Goal: Obtain resource: Download file/media

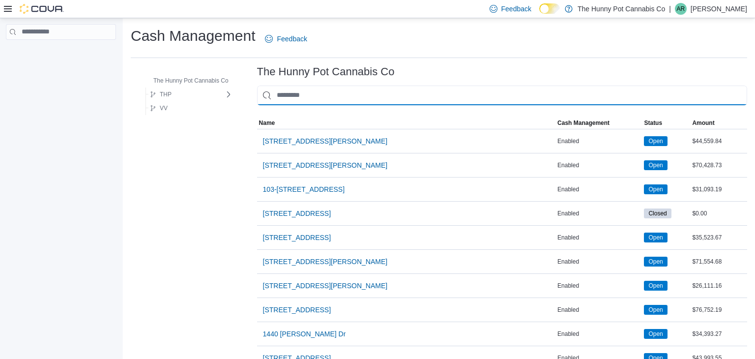
click at [316, 90] on input "This is a search bar. As you type, the results lower in the page will automatic…" at bounding box center [502, 95] width 490 height 20
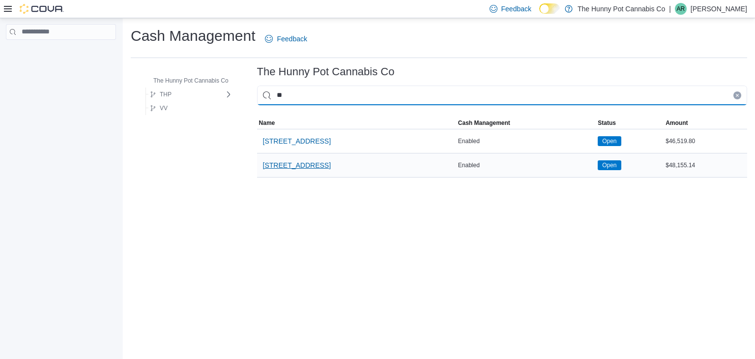
type input "**"
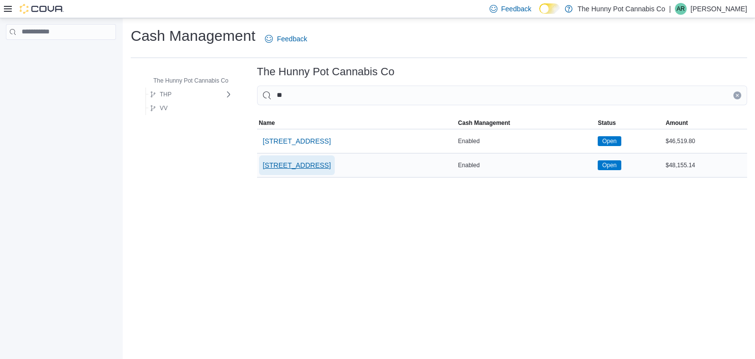
click at [292, 160] on span "[STREET_ADDRESS]" at bounding box center [297, 165] width 68 height 10
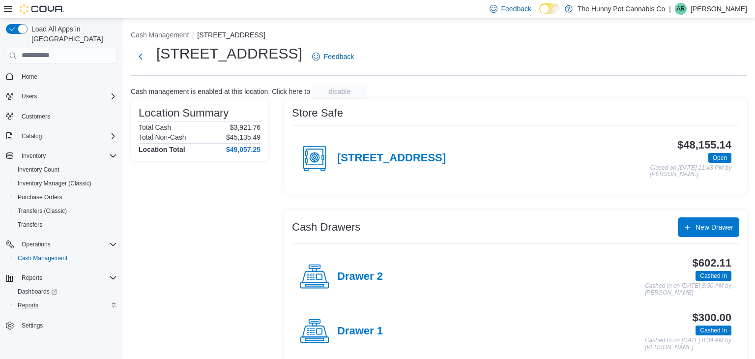
click at [48, 299] on div "Reports" at bounding box center [65, 305] width 103 height 12
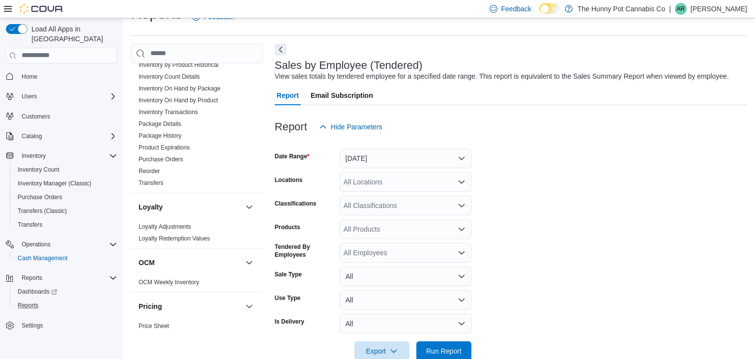
scroll to position [23, 0]
click at [169, 98] on link "Inventory On Hand by Product" at bounding box center [178, 99] width 79 height 7
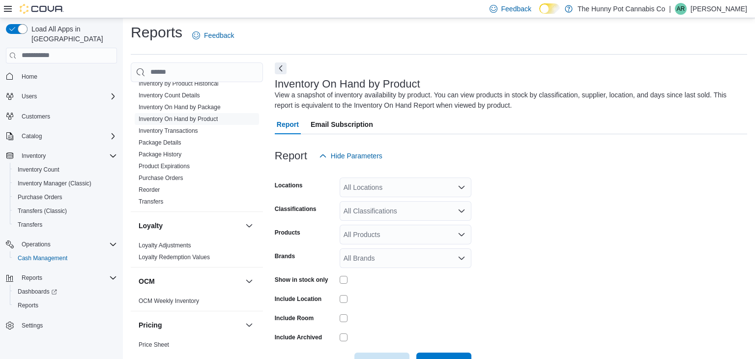
scroll to position [33, 0]
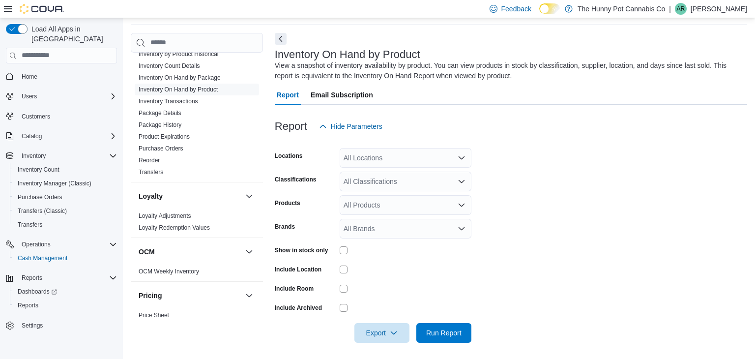
click at [393, 151] on div "All Locations" at bounding box center [406, 158] width 132 height 20
type input "***"
click at [408, 176] on div "[STREET_ADDRESS]" at bounding box center [405, 174] width 120 height 10
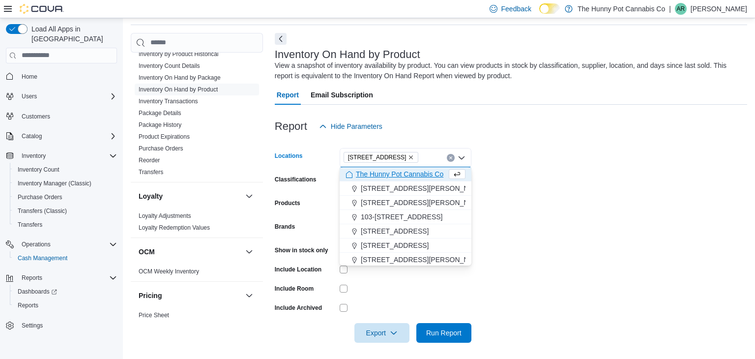
click at [531, 192] on form "Locations [STREET_ADDRESS] Selected. [STREET_ADDRESS] Backspace to delete [STRE…" at bounding box center [511, 239] width 472 height 206
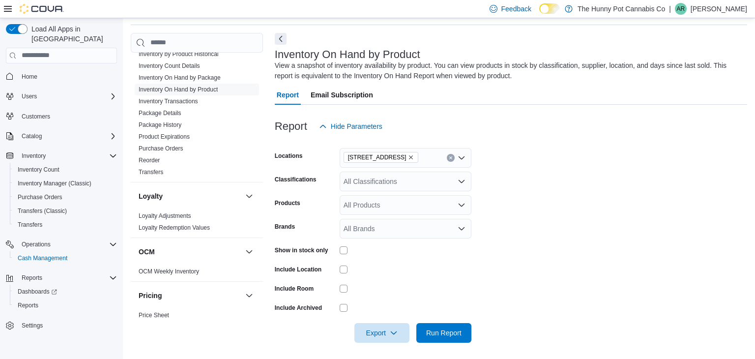
click at [344, 254] on div at bounding box center [406, 249] width 132 height 15
click at [386, 332] on span "Export" at bounding box center [381, 332] width 43 height 20
click at [384, 271] on span "Export to Excel" at bounding box center [383, 272] width 44 height 8
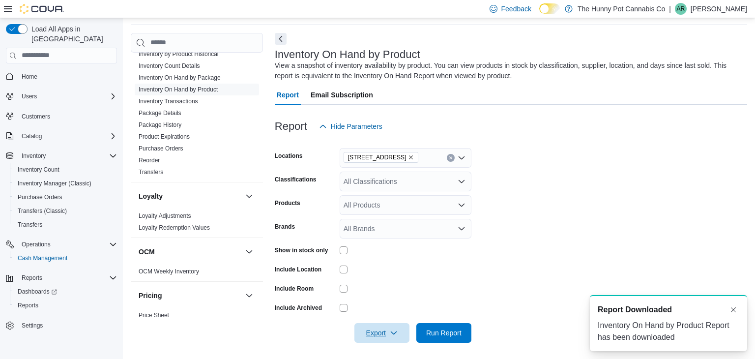
scroll to position [0, 0]
